Goal: Task Accomplishment & Management: Complete application form

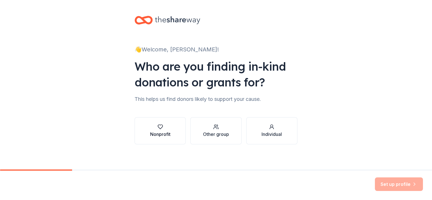
click at [166, 123] on button "Nonprofit" at bounding box center [159, 130] width 51 height 27
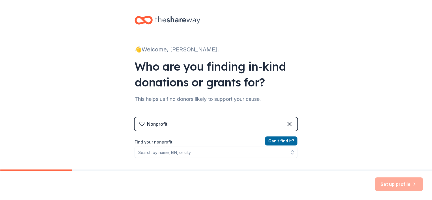
scroll to position [56, 0]
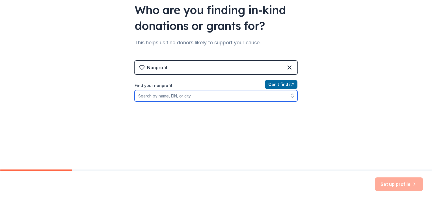
click at [202, 97] on input "Find your nonprofit" at bounding box center [215, 95] width 163 height 11
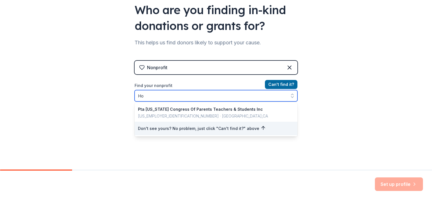
type input "H"
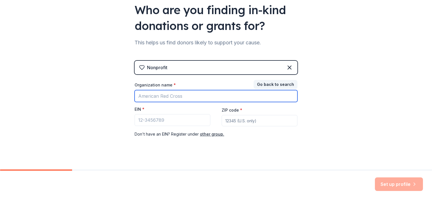
click at [176, 96] on input "Organization name *" at bounding box center [215, 96] width 163 height 12
type input "h"
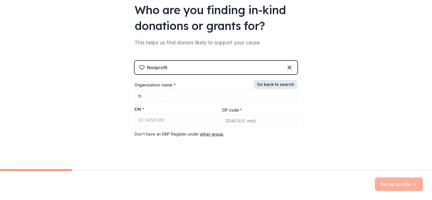
click at [284, 85] on button "Go back to search" at bounding box center [275, 84] width 44 height 9
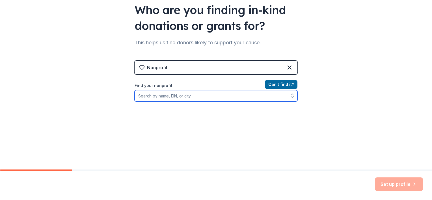
click at [178, 99] on input "Find your nonprofit" at bounding box center [215, 95] width 163 height 11
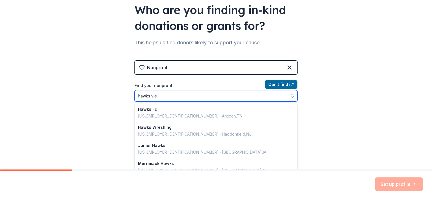
type input "hawks view"
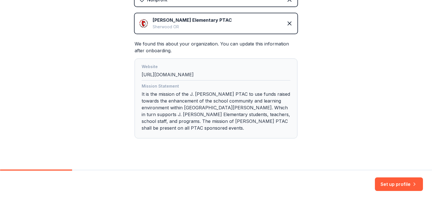
scroll to position [131, 0]
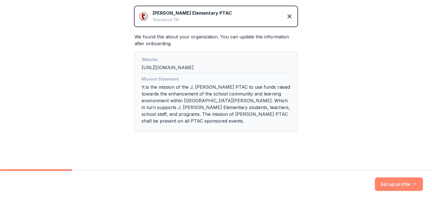
click at [398, 184] on button "Set up profile" at bounding box center [398, 184] width 48 height 14
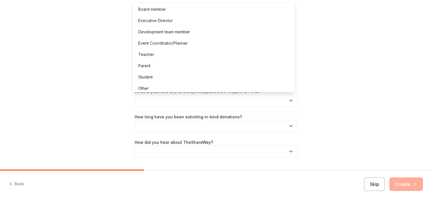
click at [184, 105] on button "button" at bounding box center [215, 101] width 163 height 12
click at [173, 7] on div "Board member" at bounding box center [214, 9] width 160 height 11
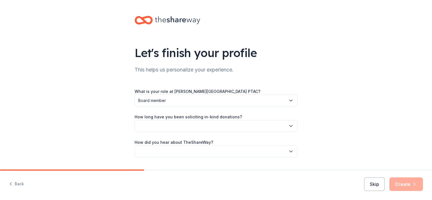
click at [183, 125] on button "button" at bounding box center [215, 126] width 163 height 12
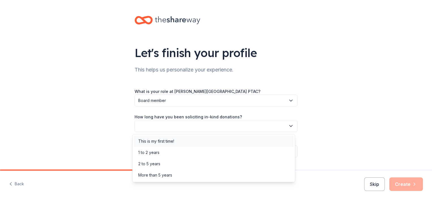
click at [169, 143] on div "This is my first time!" at bounding box center [156, 141] width 36 height 7
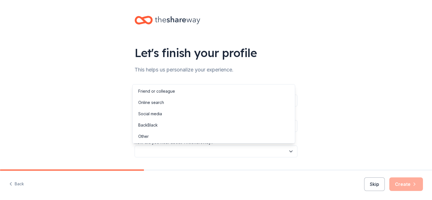
click at [167, 153] on button "button" at bounding box center [215, 151] width 163 height 12
click at [165, 106] on div "Online search" at bounding box center [214, 102] width 160 height 11
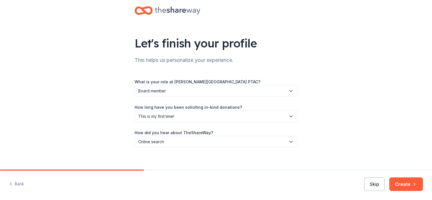
scroll to position [15, 0]
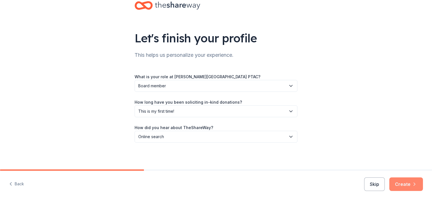
click at [416, 186] on icon "button" at bounding box center [414, 184] width 6 height 6
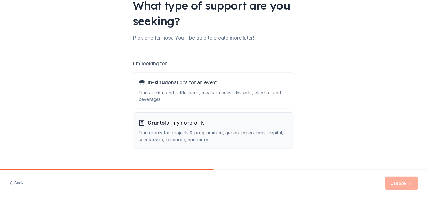
scroll to position [58, 0]
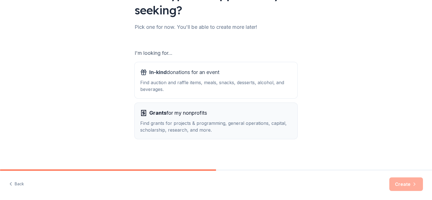
click at [150, 118] on div "Grants for my nonprofits Find grants for projects & programming, general operat…" at bounding box center [215, 120] width 151 height 25
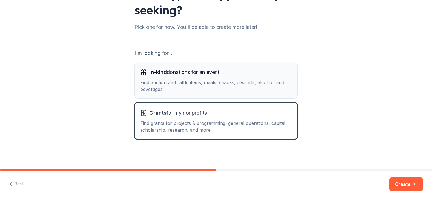
click at [153, 82] on div "Find auction and raffle items, meals, snacks, desserts, alcohol, and beverages." at bounding box center [215, 86] width 151 height 14
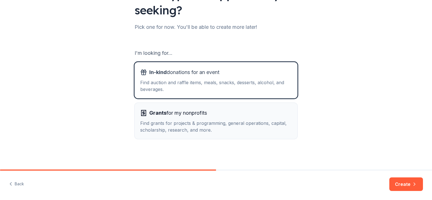
click at [273, 128] on div "Find grants for projects & programming, general operations, capital, scholarshi…" at bounding box center [215, 127] width 151 height 14
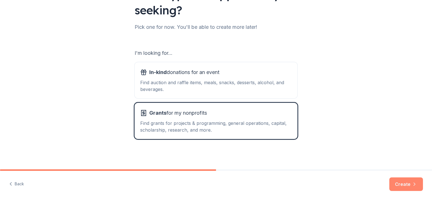
click at [408, 181] on button "Create" at bounding box center [406, 184] width 34 height 14
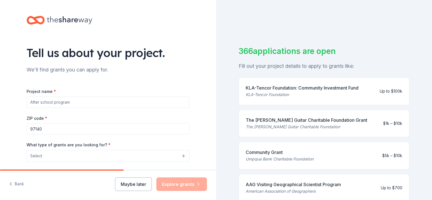
click at [83, 157] on button "Select" at bounding box center [108, 156] width 163 height 12
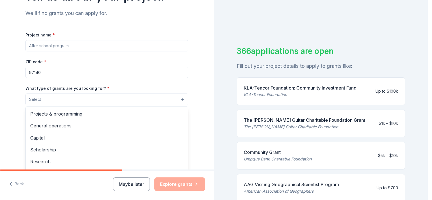
click at [9, 88] on div "Tell us about your project. We'll find grants you can apply for. Project name *…" at bounding box center [107, 79] width 214 height 270
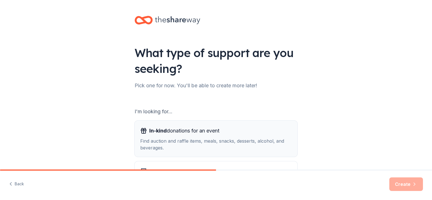
click at [173, 134] on span "In-kind donations for an event" at bounding box center [184, 130] width 70 height 9
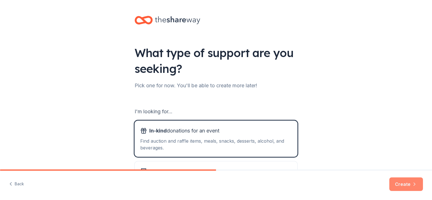
click at [406, 186] on button "Create" at bounding box center [406, 184] width 34 height 14
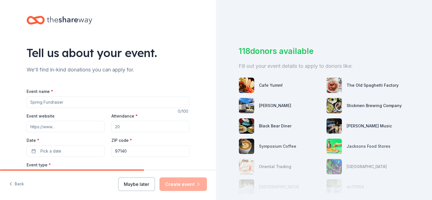
click at [82, 104] on input "Event name *" at bounding box center [108, 102] width 163 height 11
type input "Fun Run"
click at [78, 127] on input "Event website" at bounding box center [66, 126] width 78 height 11
drag, startPoint x: 141, startPoint y: 124, endPoint x: 98, endPoint y: 134, distance: 43.8
click at [98, 134] on div "Event website Attendance * Date * Pick a date ZIP code * 97140" at bounding box center [108, 134] width 163 height 44
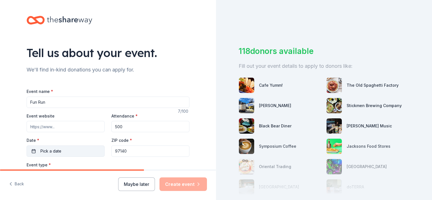
type input "500"
click at [95, 154] on button "Pick a date" at bounding box center [66, 150] width 78 height 11
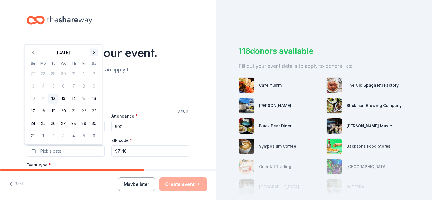
click at [93, 53] on button "Go to next month" at bounding box center [94, 53] width 8 height 8
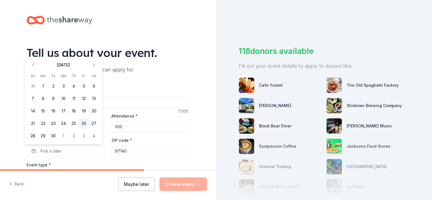
click at [85, 125] on button "26" at bounding box center [84, 123] width 10 height 10
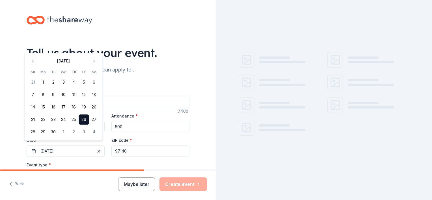
scroll to position [28, 0]
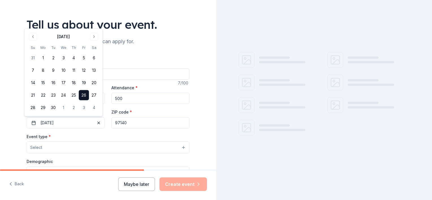
click at [69, 147] on button "Select" at bounding box center [108, 147] width 163 height 12
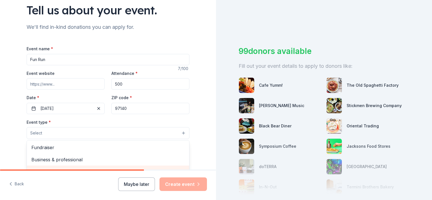
scroll to position [56, 0]
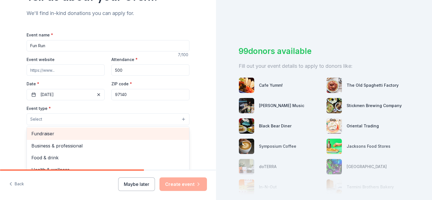
click at [62, 137] on span "Fundraiser" at bounding box center [107, 133] width 153 height 7
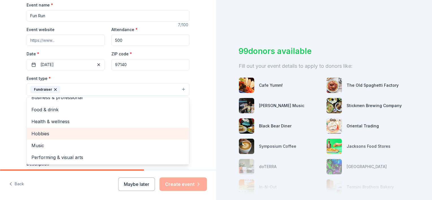
scroll to position [113, 0]
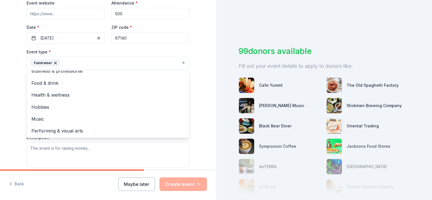
click at [14, 114] on div "Tell us about your event. We'll find in-kind donations you can apply for. Event…" at bounding box center [108, 75] width 216 height 376
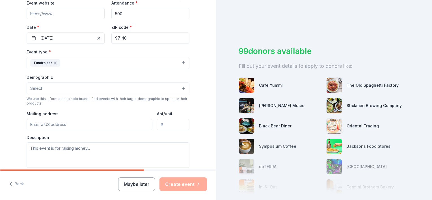
click at [66, 89] on button "Select" at bounding box center [108, 88] width 163 height 12
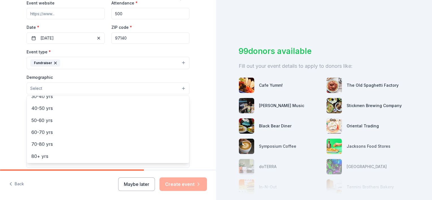
scroll to position [0, 0]
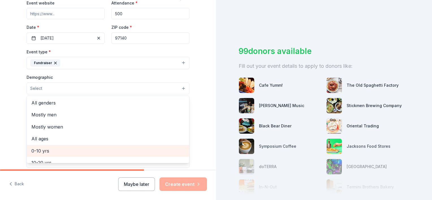
click at [56, 147] on span "0-10 yrs" at bounding box center [107, 150] width 153 height 7
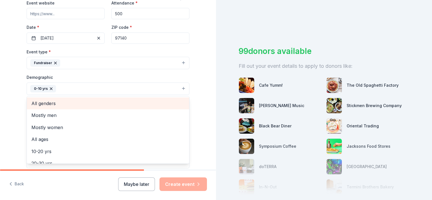
click at [42, 102] on span "All genders" at bounding box center [107, 103] width 153 height 7
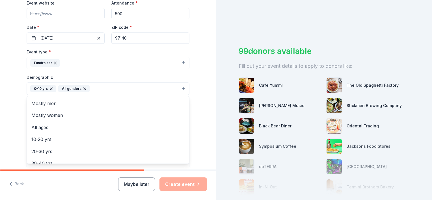
click at [8, 119] on div "Tell us about your event. We'll find in-kind donations you can apply for. Event…" at bounding box center [108, 75] width 216 height 377
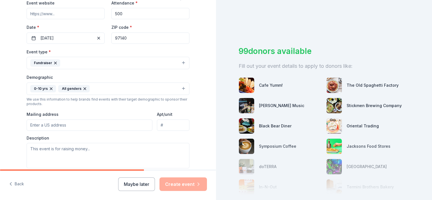
click at [41, 127] on input "Mailing address" at bounding box center [90, 124] width 126 height 11
type input "21960 Southwest Sherwood Boulevard, Sherwood, OR, 97140"
click at [72, 155] on textarea at bounding box center [108, 155] width 163 height 25
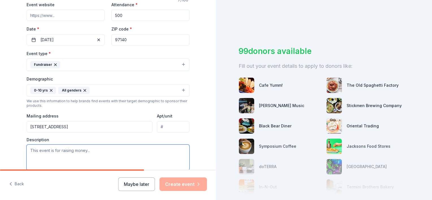
scroll to position [113, 0]
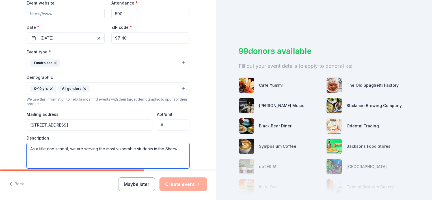
click at [34, 149] on textarea "As a title one school, we are serving the most vulnerable students in the Sherw" at bounding box center [108, 155] width 163 height 25
click at [78, 149] on textarea "As the only title one school, we are serving the most vulnerable students in th…" at bounding box center [108, 155] width 163 height 25
click at [82, 154] on textarea "As the only title one school in our district, we are serving the most vulnerabl…" at bounding box center [108, 155] width 163 height 25
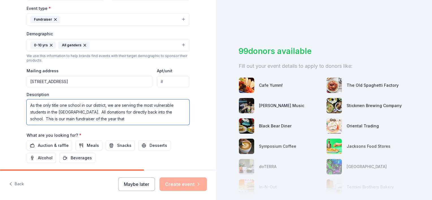
scroll to position [169, 0]
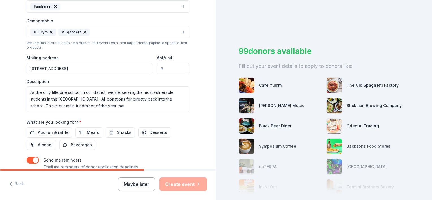
click at [132, 134] on div "Auction & raffle Meals Snacks Desserts Alcohol Beverages" at bounding box center [108, 138] width 163 height 23
click at [129, 104] on textarea "As the only title one school in our district, we are serving the most vulnerabl…" at bounding box center [108, 98] width 163 height 25
click at [131, 108] on textarea "As the only title one school in our district, we are serving the most vulnerabl…" at bounding box center [108, 98] width 163 height 25
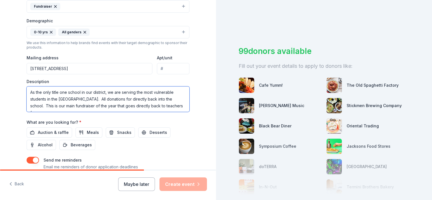
scroll to position [3, 0]
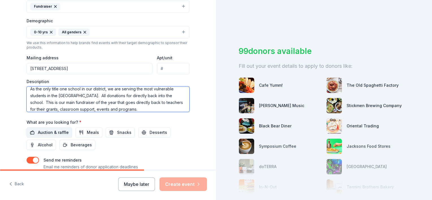
type textarea "As the only title one school in our district, we are serving the most vulnerabl…"
click at [27, 135] on button "Auction & raffle" at bounding box center [49, 132] width 45 height 10
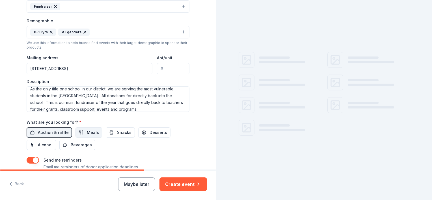
click at [91, 134] on span "Meals" at bounding box center [93, 132] width 12 height 7
click at [111, 133] on button "Snacks" at bounding box center [120, 132] width 29 height 10
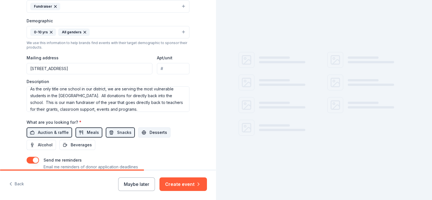
click at [152, 133] on span "Desserts" at bounding box center [158, 132] width 18 height 7
click at [150, 134] on span "Desserts" at bounding box center [158, 132] width 18 height 7
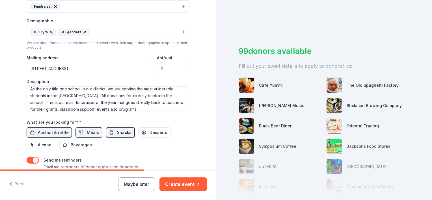
click at [117, 135] on span "Snacks" at bounding box center [124, 132] width 14 height 7
click at [124, 134] on span "Snacks" at bounding box center [124, 132] width 14 height 7
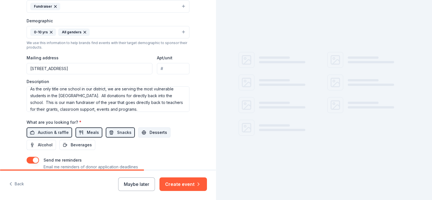
click at [141, 132] on button "Desserts" at bounding box center [154, 132] width 32 height 10
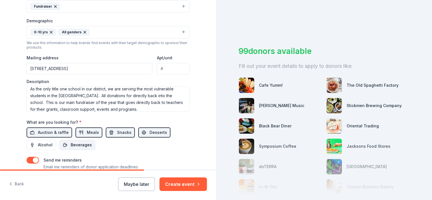
click at [71, 145] on span "Beverages" at bounding box center [81, 144] width 21 height 7
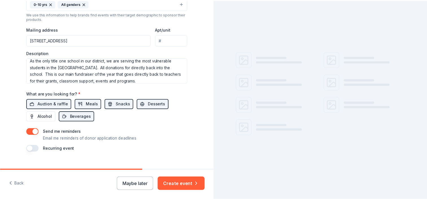
scroll to position [207, 0]
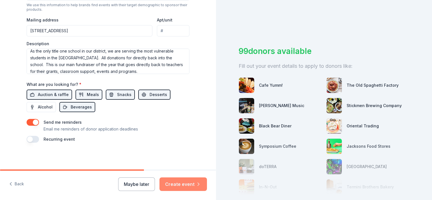
click at [177, 180] on button "Create event" at bounding box center [182, 184] width 47 height 14
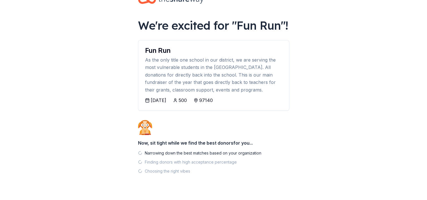
scroll to position [30, 0]
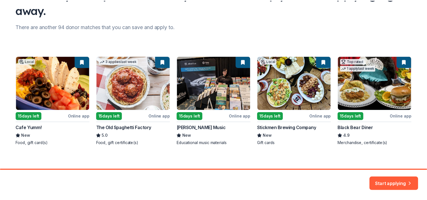
scroll to position [62, 0]
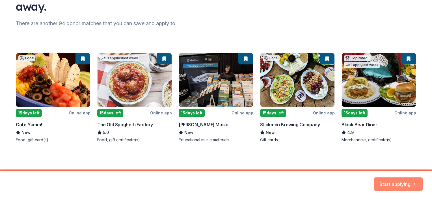
click at [395, 181] on button "Start applying" at bounding box center [397, 182] width 49 height 14
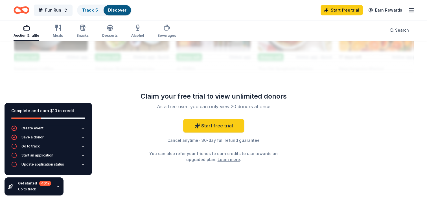
scroll to position [555, 0]
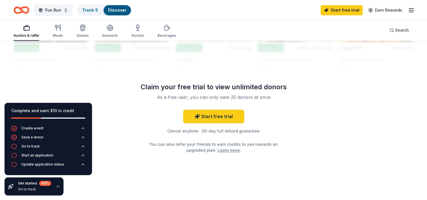
click at [222, 150] on link "Learn more" at bounding box center [229, 150] width 22 height 6
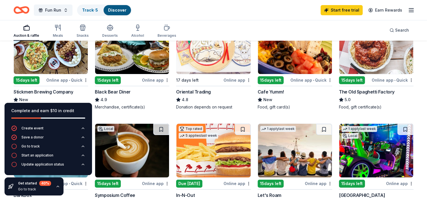
scroll to position [75, 0]
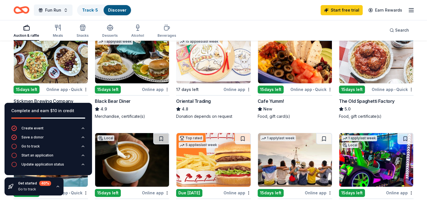
click at [78, 68] on img at bounding box center [51, 57] width 74 height 54
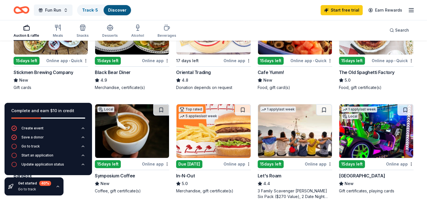
scroll to position [85, 0]
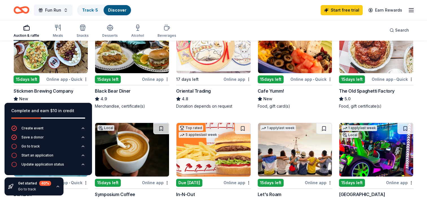
click at [384, 70] on img at bounding box center [376, 46] width 74 height 54
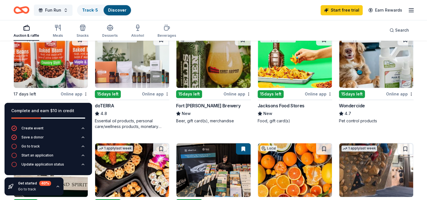
scroll to position [0, 0]
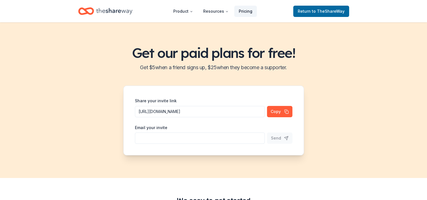
click at [247, 14] on link "Pricing" at bounding box center [245, 11] width 23 height 11
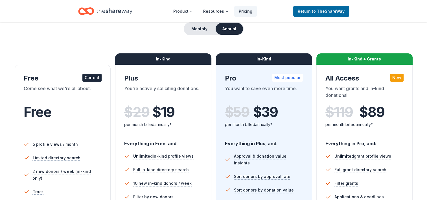
scroll to position [85, 0]
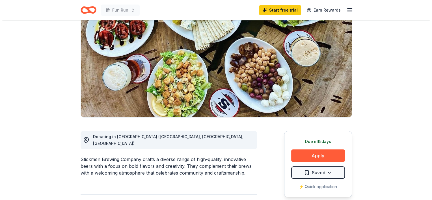
scroll to position [56, 0]
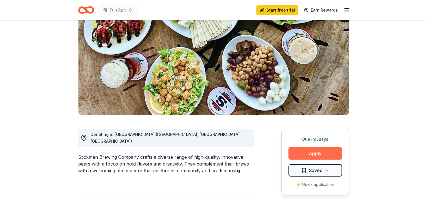
click at [302, 155] on button "Apply" at bounding box center [316, 153] width 54 height 12
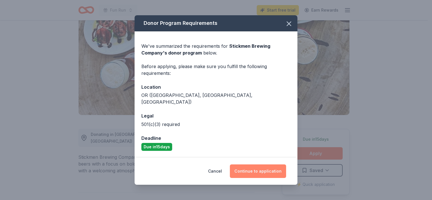
click at [255, 167] on button "Continue to application" at bounding box center [258, 171] width 56 height 14
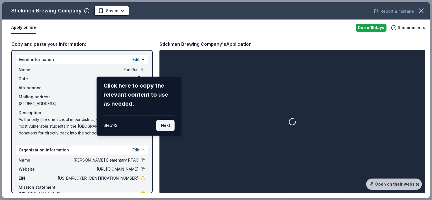
click at [166, 125] on button "Next" at bounding box center [165, 125] width 18 height 11
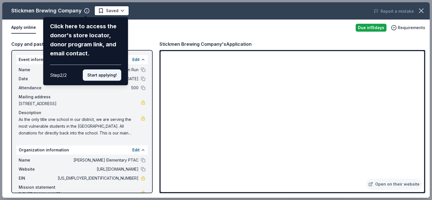
click at [112, 74] on button "Start applying!" at bounding box center [102, 74] width 38 height 11
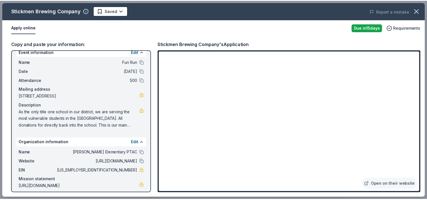
scroll to position [11, 0]
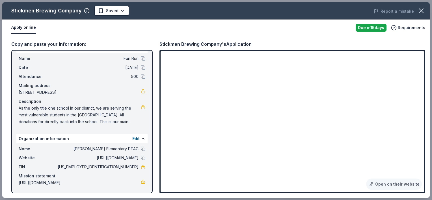
click at [376, 31] on div "Due in 15 days" at bounding box center [370, 28] width 31 height 8
click at [380, 27] on div "Due in 15 days" at bounding box center [370, 28] width 31 height 8
click at [404, 26] on span "Requirements" at bounding box center [410, 27] width 27 height 7
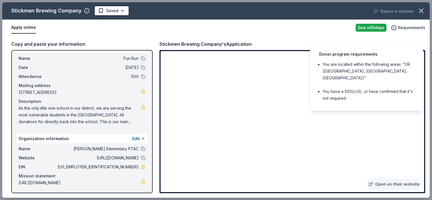
click at [281, 31] on div "Apply online" at bounding box center [180, 28] width 339 height 12
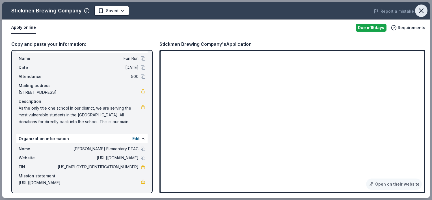
click at [422, 11] on icon "button" at bounding box center [421, 11] width 8 height 8
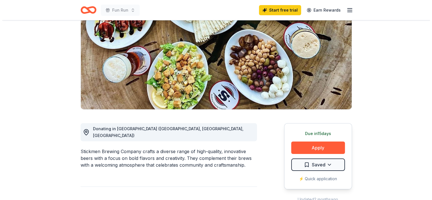
scroll to position [85, 0]
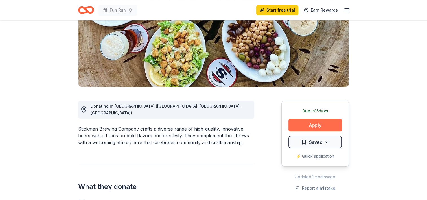
click at [328, 128] on button "Apply" at bounding box center [316, 125] width 54 height 12
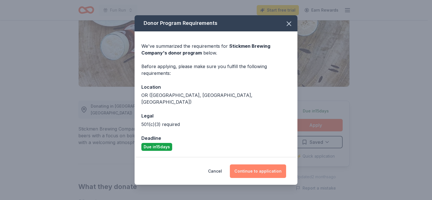
click at [254, 168] on button "Continue to application" at bounding box center [258, 171] width 56 height 14
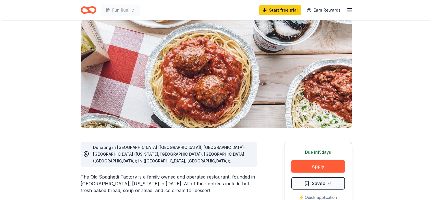
scroll to position [85, 0]
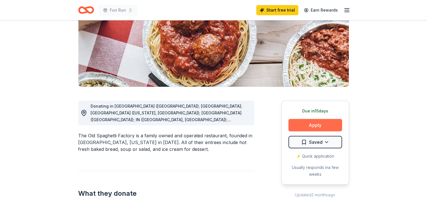
click at [297, 124] on button "Apply" at bounding box center [316, 125] width 54 height 12
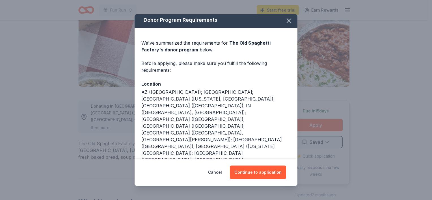
scroll to position [2, 0]
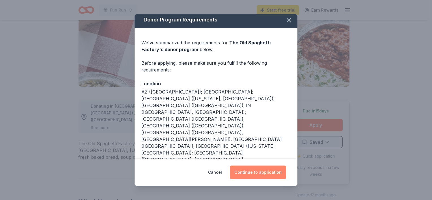
click at [262, 176] on button "Continue to application" at bounding box center [258, 172] width 56 height 14
